Goal: Information Seeking & Learning: Learn about a topic

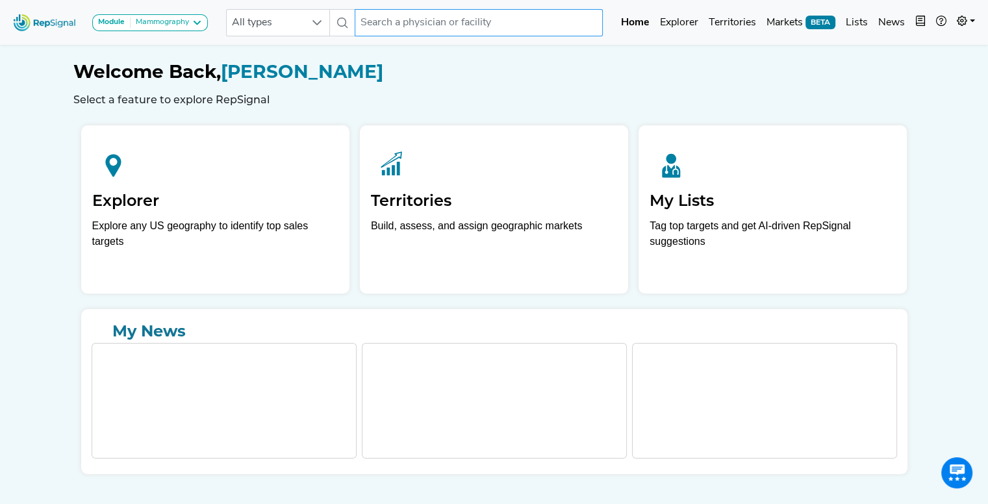
click at [447, 25] on input "text" at bounding box center [479, 22] width 248 height 27
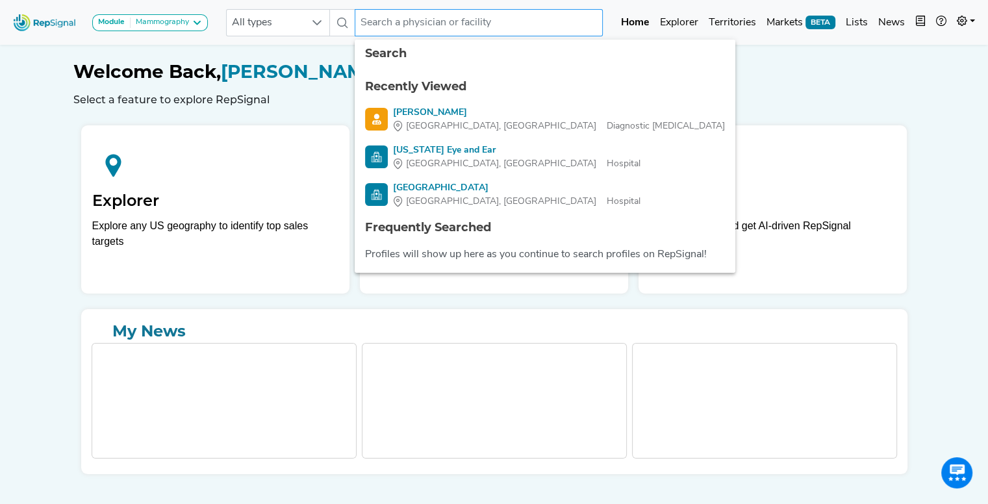
paste input "400124"
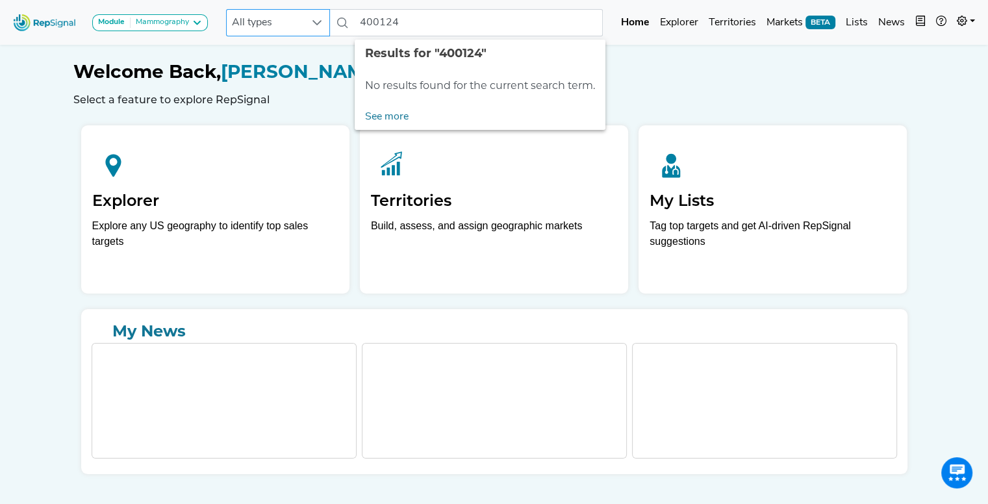
click at [308, 18] on div at bounding box center [317, 23] width 25 height 26
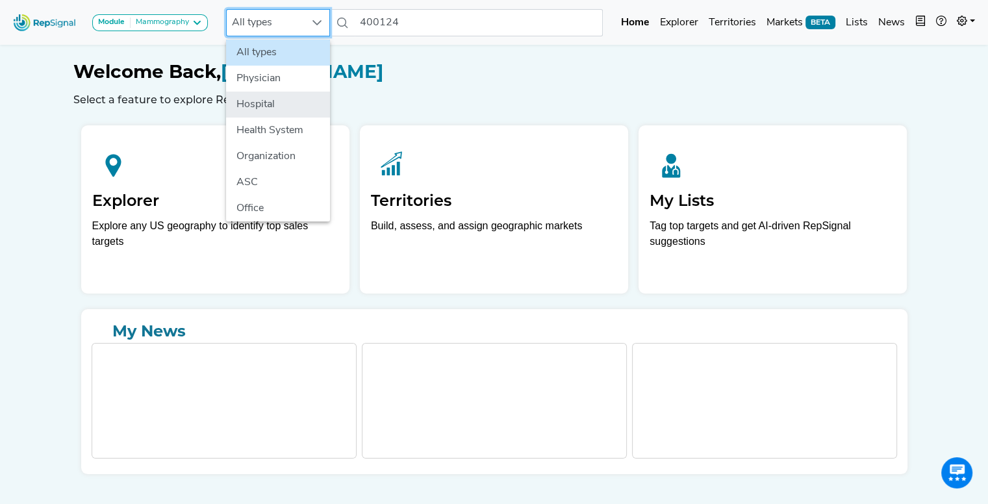
click at [261, 103] on li "Hospital" at bounding box center [278, 105] width 104 height 26
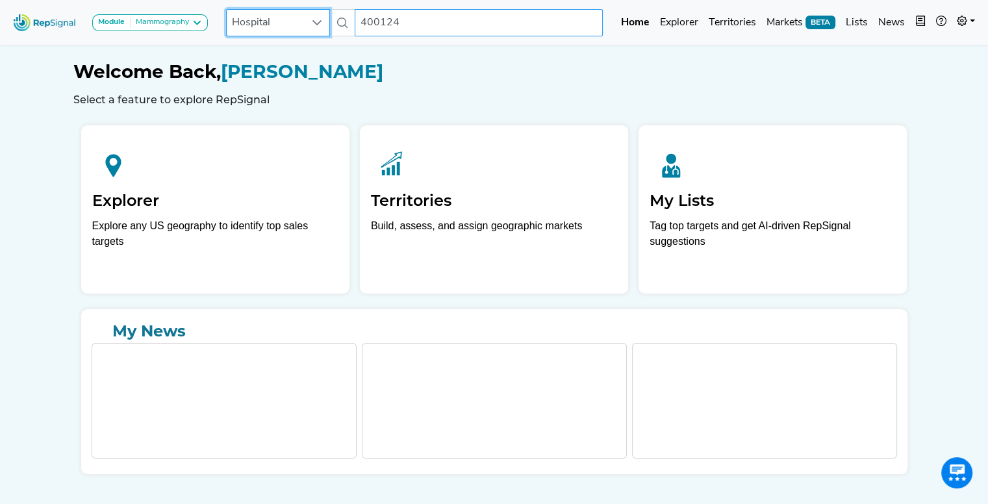
click at [438, 21] on input "400124" at bounding box center [479, 22] width 248 height 27
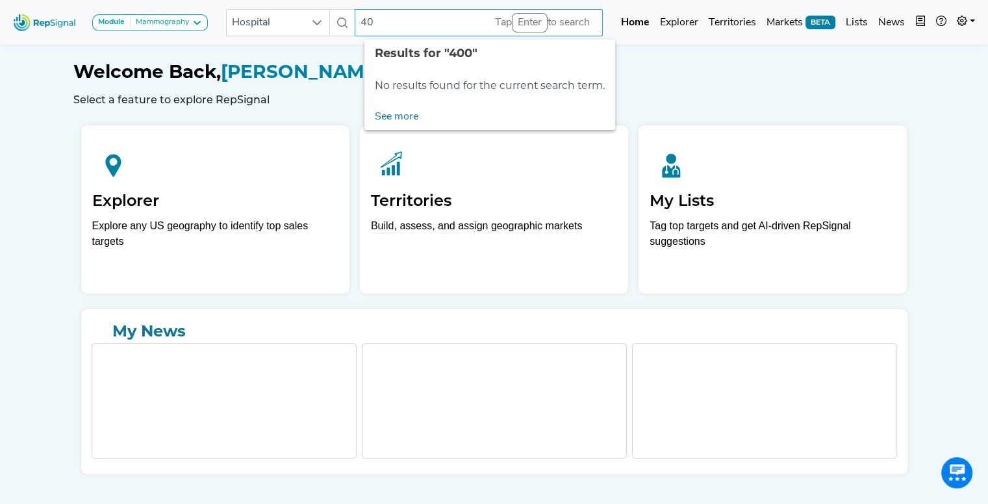
type input "4"
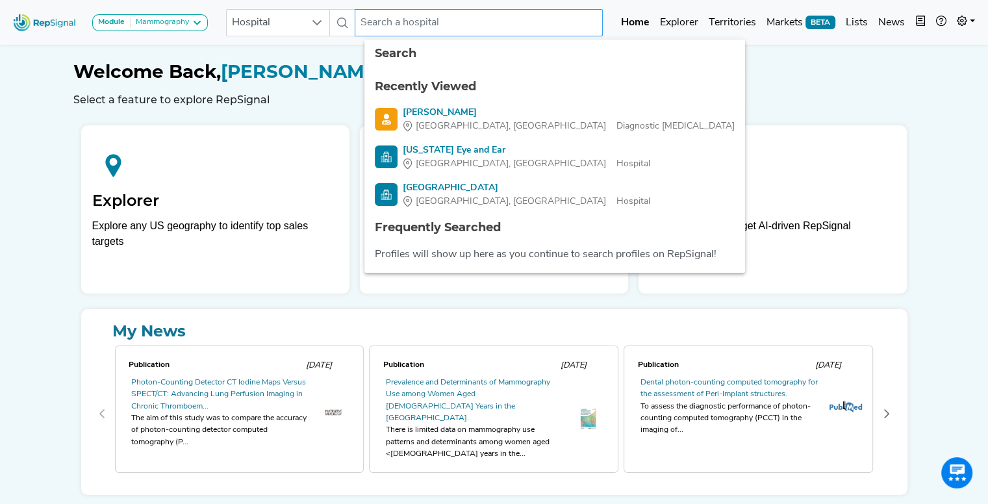
paste input "Cardiovascular Center of [US_STATE] and the [GEOGRAPHIC_DATA]"
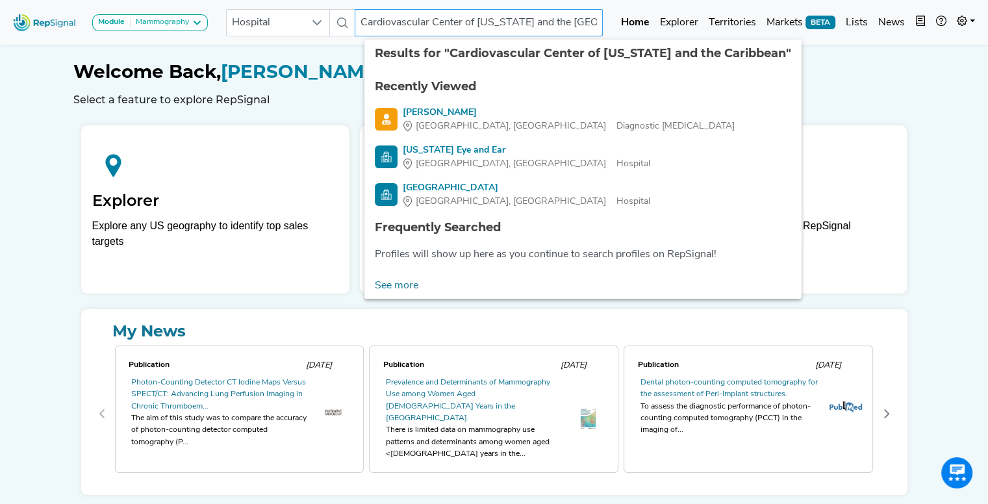
scroll to position [0, 21]
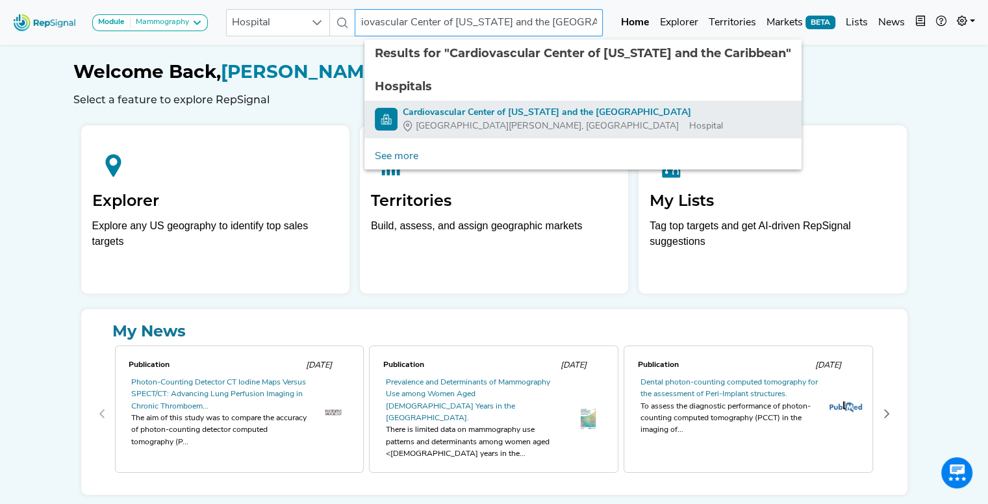
type input "Cardiovascular Center of [US_STATE] and the [GEOGRAPHIC_DATA]"
click at [483, 108] on div "Cardiovascular Center of [US_STATE] and the [GEOGRAPHIC_DATA]" at bounding box center [563, 113] width 320 height 14
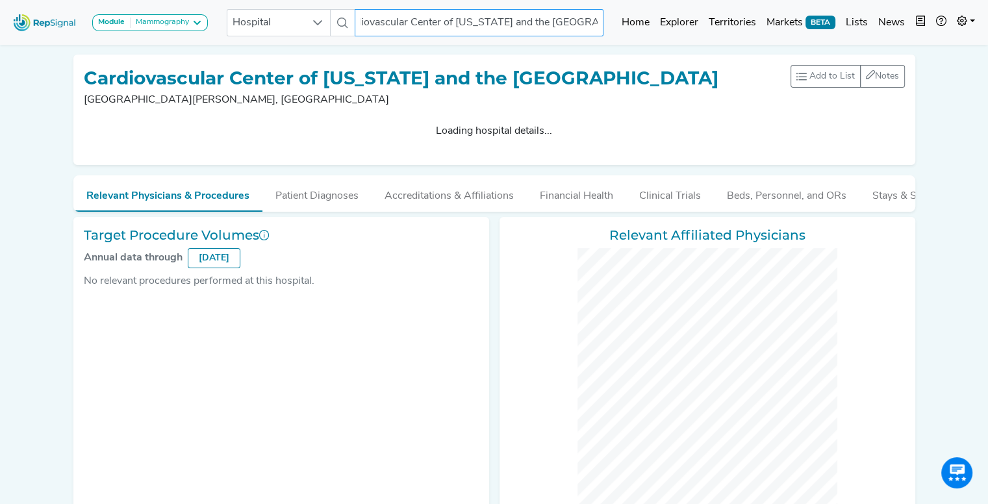
checkbox input "false"
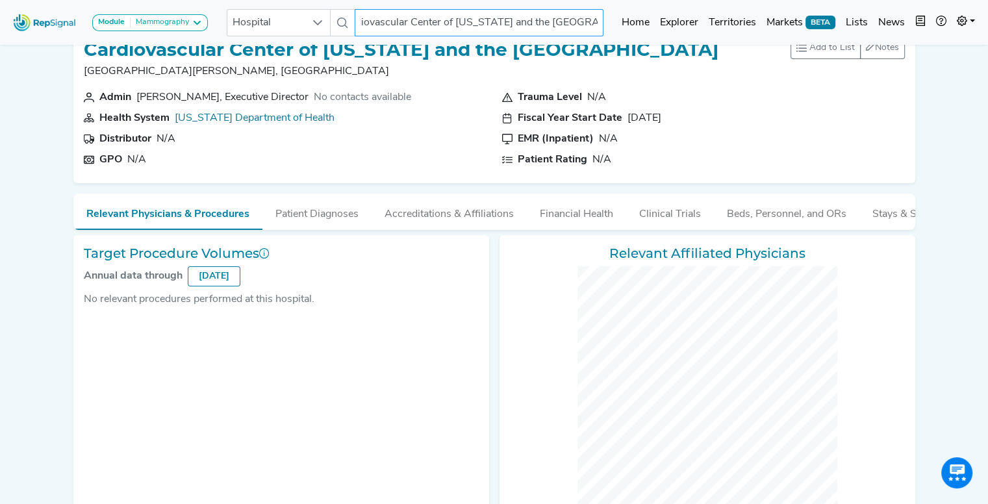
scroll to position [29, 10]
click at [552, 214] on button "Financial Health" at bounding box center [576, 211] width 99 height 35
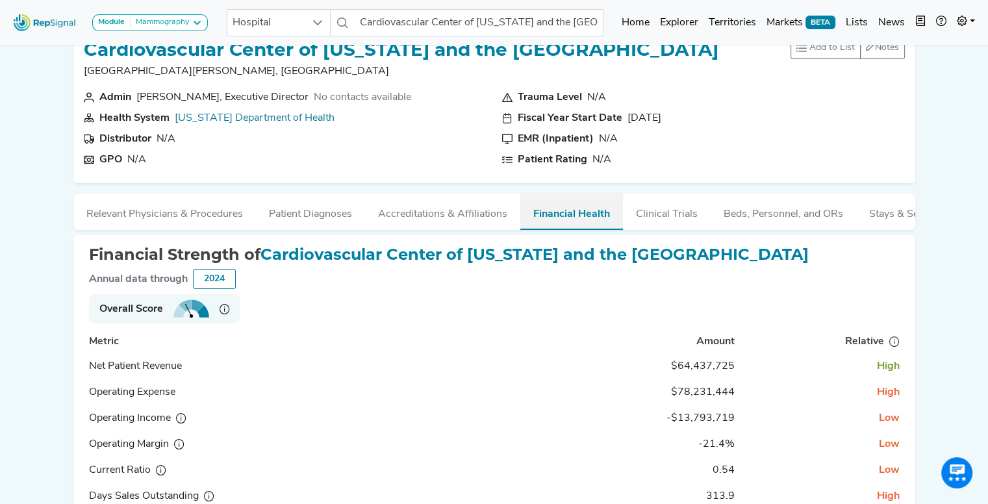
scroll to position [49, 10]
